Goal: Navigation & Orientation: Find specific page/section

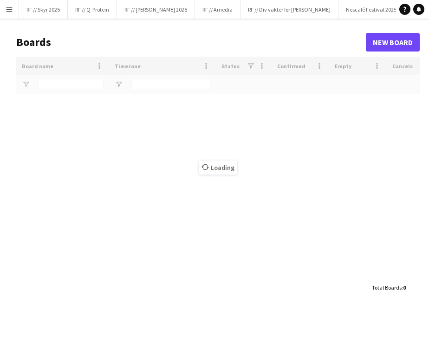
type input "****"
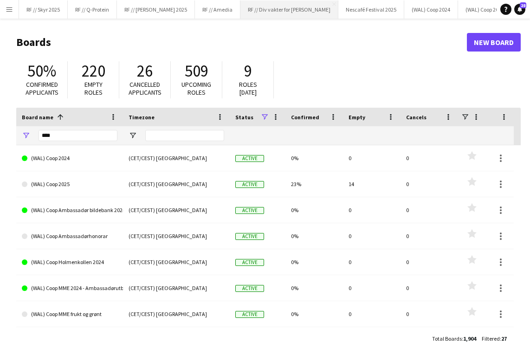
click at [280, 11] on button "RF // Div vakter for Fredrikke Close" at bounding box center [290, 9] width 98 height 18
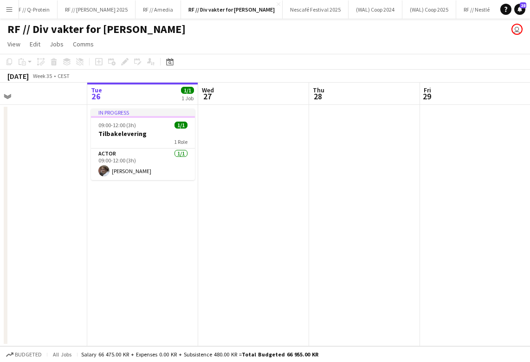
scroll to position [0, 247]
click at [298, 14] on button "Nescafé Festival 2025 Close" at bounding box center [316, 9] width 66 height 18
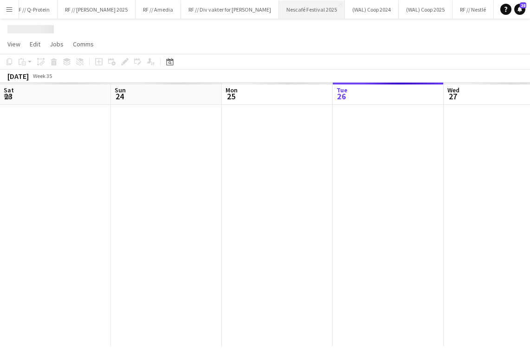
scroll to position [0, 222]
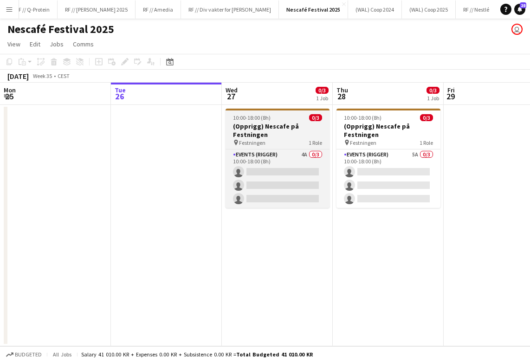
click at [290, 141] on div "pin Festningen 1 Role" at bounding box center [278, 142] width 104 height 7
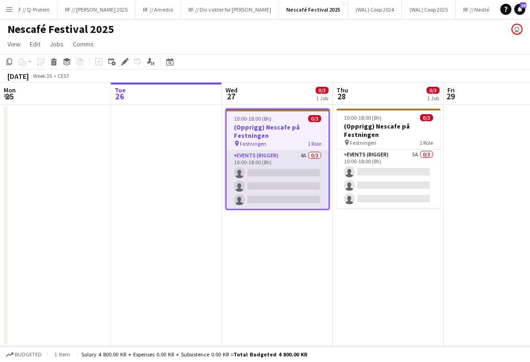
click at [280, 176] on app-card-role "Events (Rigger) 4A 0/3 10:00-18:00 (8h) single-neutral-actions single-neutral-a…" at bounding box center [278, 179] width 102 height 59
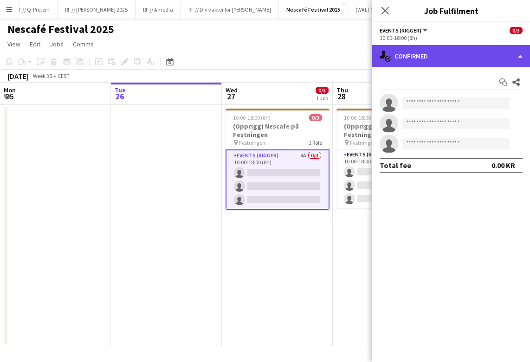
click at [429, 58] on div "single-neutral-actions-check-2 Confirmed" at bounding box center [451, 56] width 158 height 22
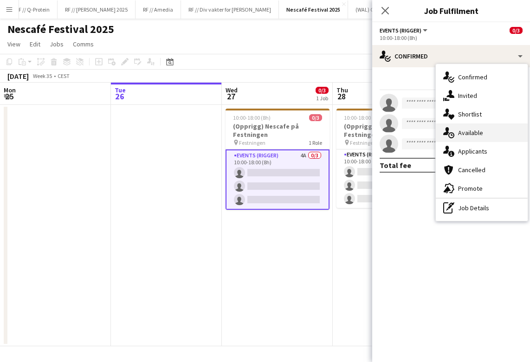
click at [429, 126] on div "single-neutral-actions-upload Available" at bounding box center [482, 133] width 92 height 19
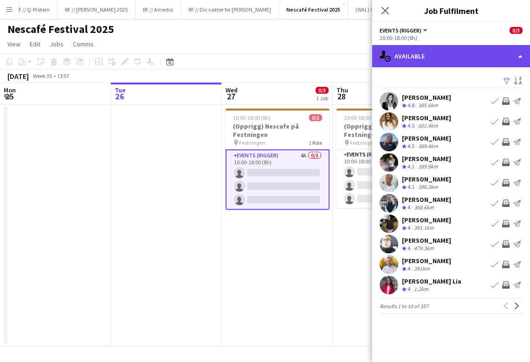
click at [429, 58] on div "single-neutral-actions-upload Available" at bounding box center [451, 56] width 158 height 22
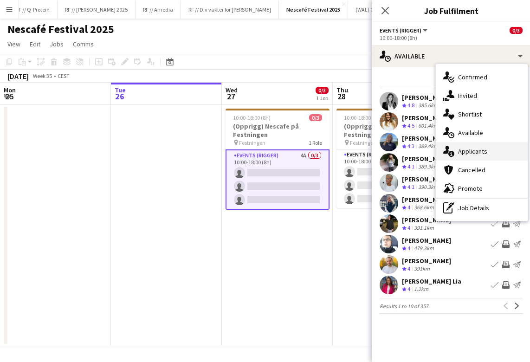
click at [429, 153] on div "single-neutral-actions-information Applicants" at bounding box center [482, 151] width 92 height 19
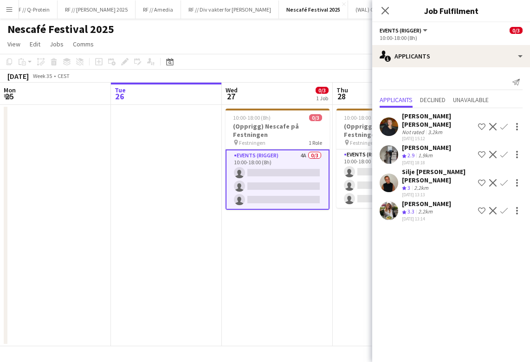
click at [261, 285] on app-date-cell "10:00-18:00 (8h) 0/3 (Opprigg) Nescafe på Festningen pin Festningen 1 Role Even…" at bounding box center [277, 225] width 111 height 241
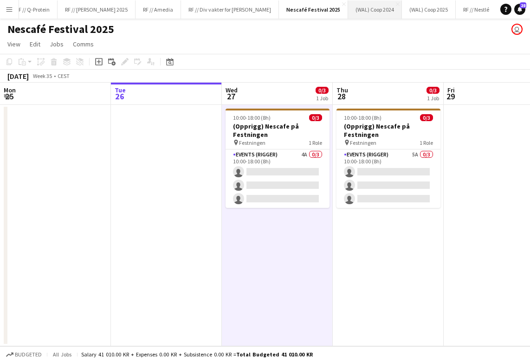
click at [350, 6] on button "(WAL) Coop 2024 Close" at bounding box center [375, 9] width 54 height 18
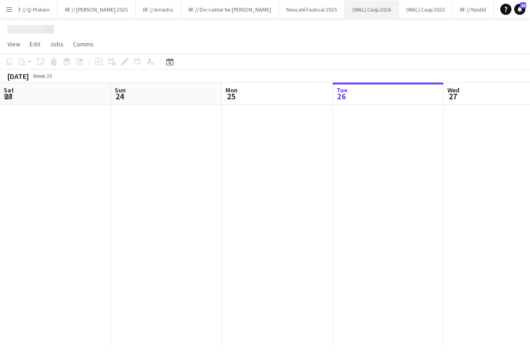
scroll to position [0, 222]
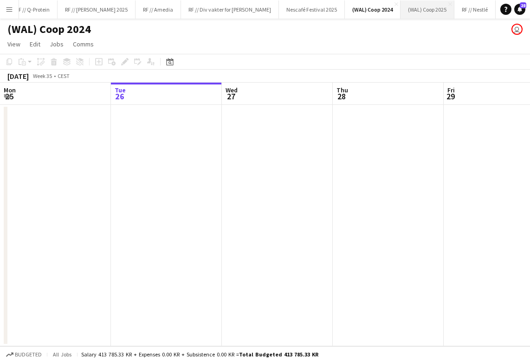
click at [411, 8] on button "(WAL) Coop 2025 Close" at bounding box center [428, 9] width 54 height 18
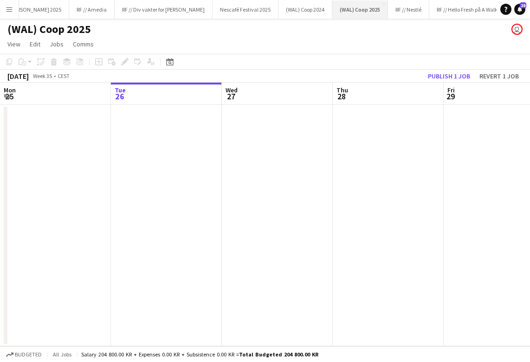
scroll to position [0, 128]
click at [391, 12] on button "RF // Nestlé Close" at bounding box center [406, 9] width 41 height 18
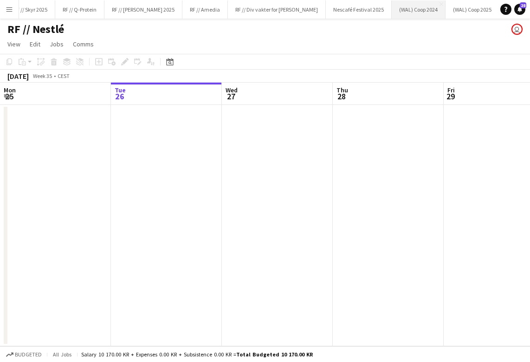
scroll to position [0, 8]
click at [142, 15] on button "RF // [PERSON_NAME] 2025 Close" at bounding box center [148, 9] width 78 height 18
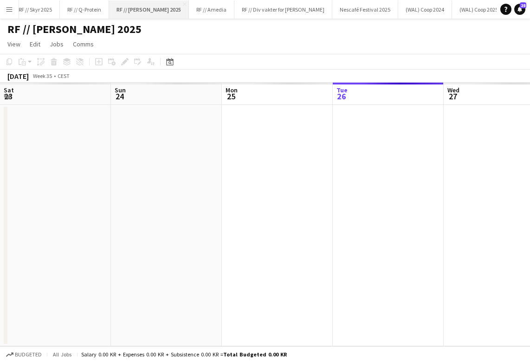
scroll to position [0, 222]
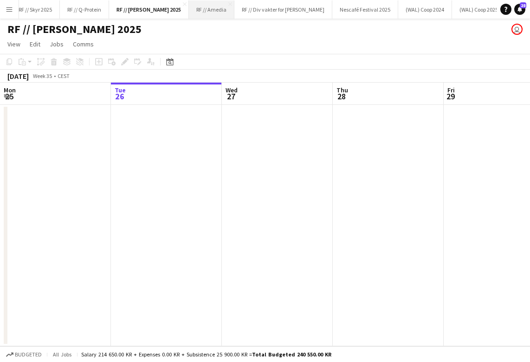
click at [209, 6] on button "RF // Amedia Close" at bounding box center [212, 9] width 46 height 18
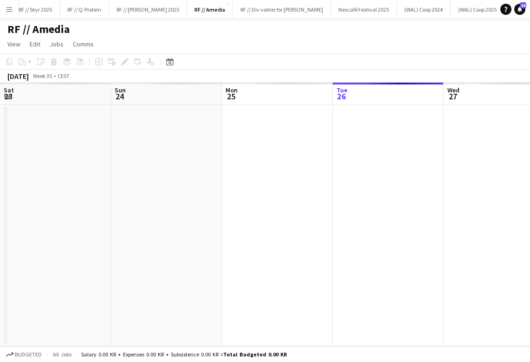
scroll to position [0, 222]
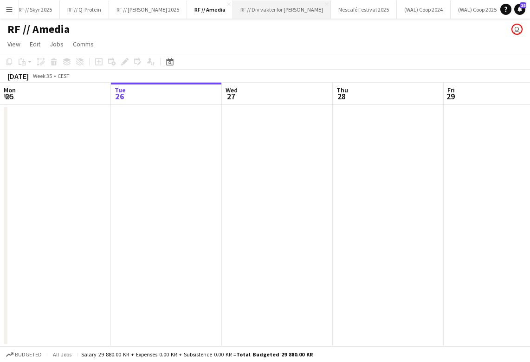
click at [277, 15] on button "RF // Div vakter for Fredrikke Close" at bounding box center [282, 9] width 98 height 18
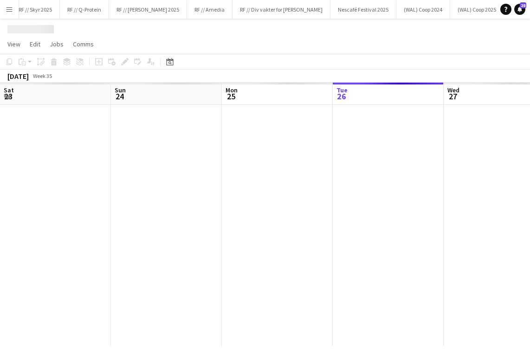
scroll to position [0, 222]
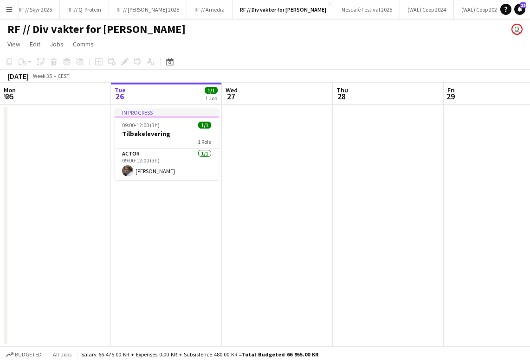
click at [357, 243] on app-date-cell at bounding box center [388, 225] width 111 height 241
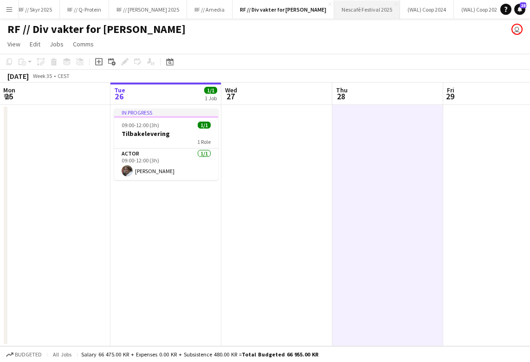
click at [340, 9] on button "Nescafé Festival 2025 Close" at bounding box center [367, 9] width 66 height 18
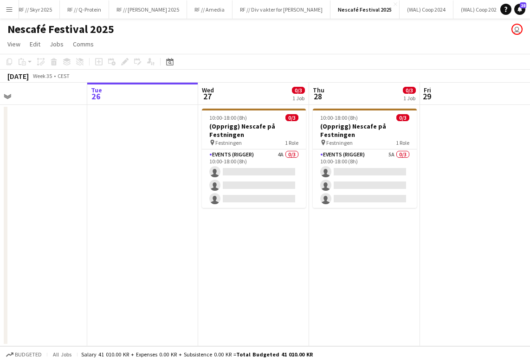
scroll to position [0, 248]
